Goal: Transaction & Acquisition: Purchase product/service

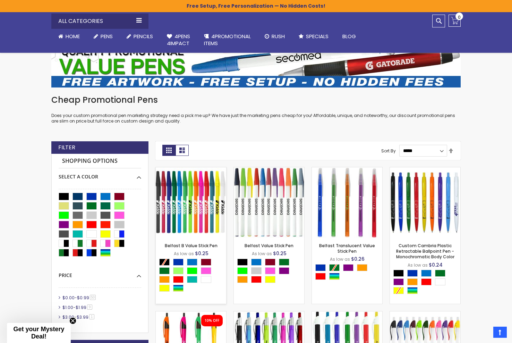
scroll to position [148, 0]
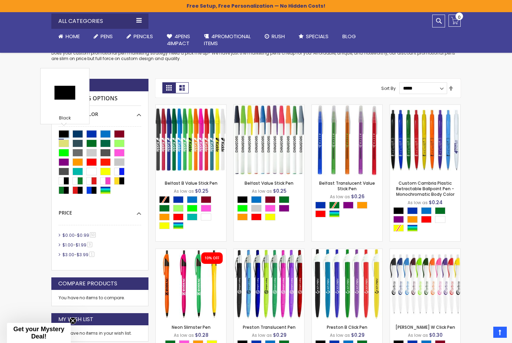
click at [63, 134] on div "Black" at bounding box center [64, 134] width 10 height 8
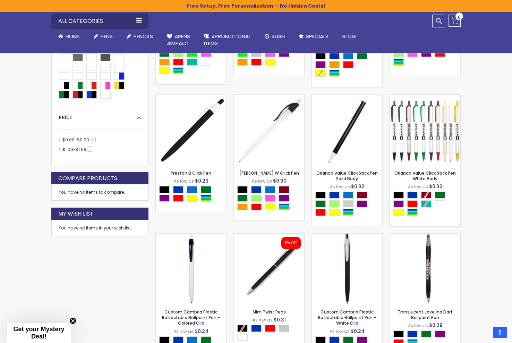
scroll to position [374, 0]
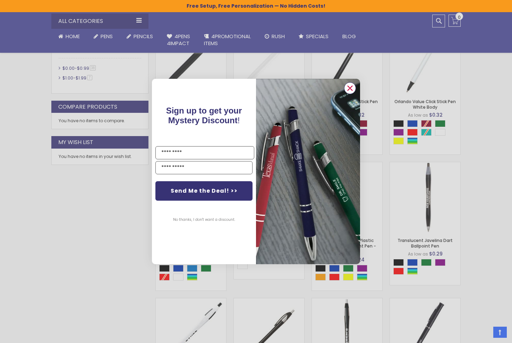
click at [353, 91] on circle "Close dialog" at bounding box center [350, 88] width 10 height 10
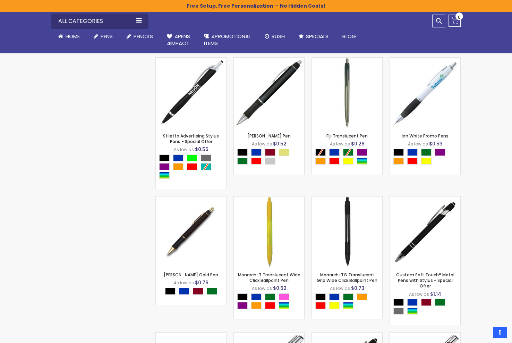
scroll to position [1256, 0]
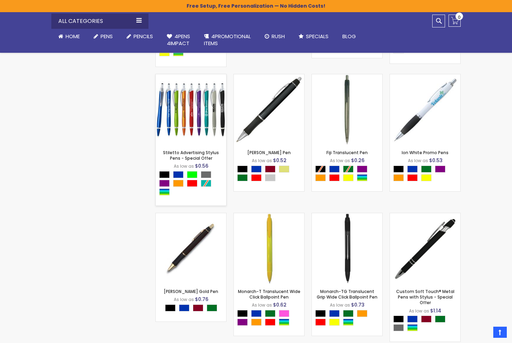
click at [197, 127] on div "- *** + Add to Cart" at bounding box center [191, 133] width 70 height 12
click at [196, 127] on div "- *** + Add to Cart" at bounding box center [191, 133] width 70 height 12
click at [190, 150] on link "Stiletto Advertising Stylus Pens - Special Offer" at bounding box center [191, 155] width 56 height 11
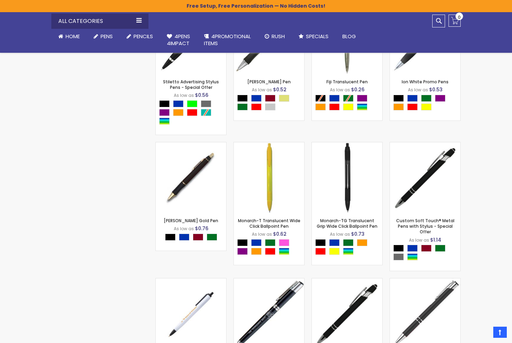
scroll to position [1326, 0]
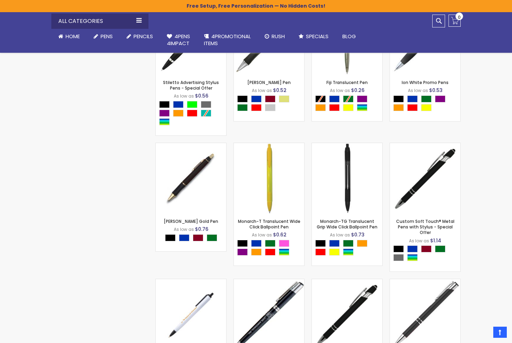
scroll to position [148, 0]
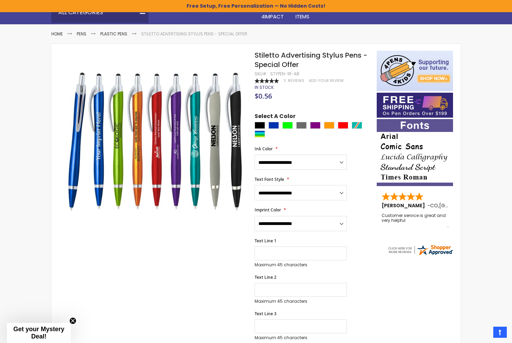
scroll to position [113, 0]
